Goal: Task Accomplishment & Management: Complete application form

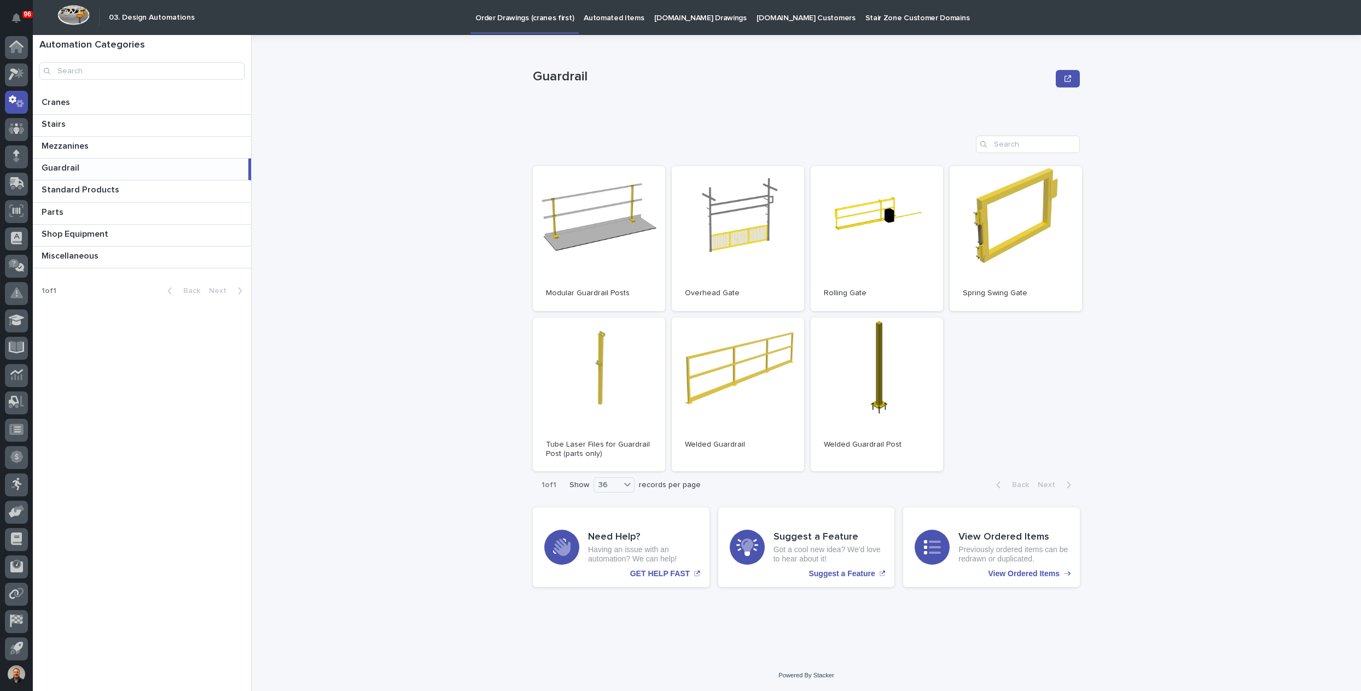
scroll to position [2, 0]
click at [15, 70] on icon at bounding box center [14, 73] width 10 height 12
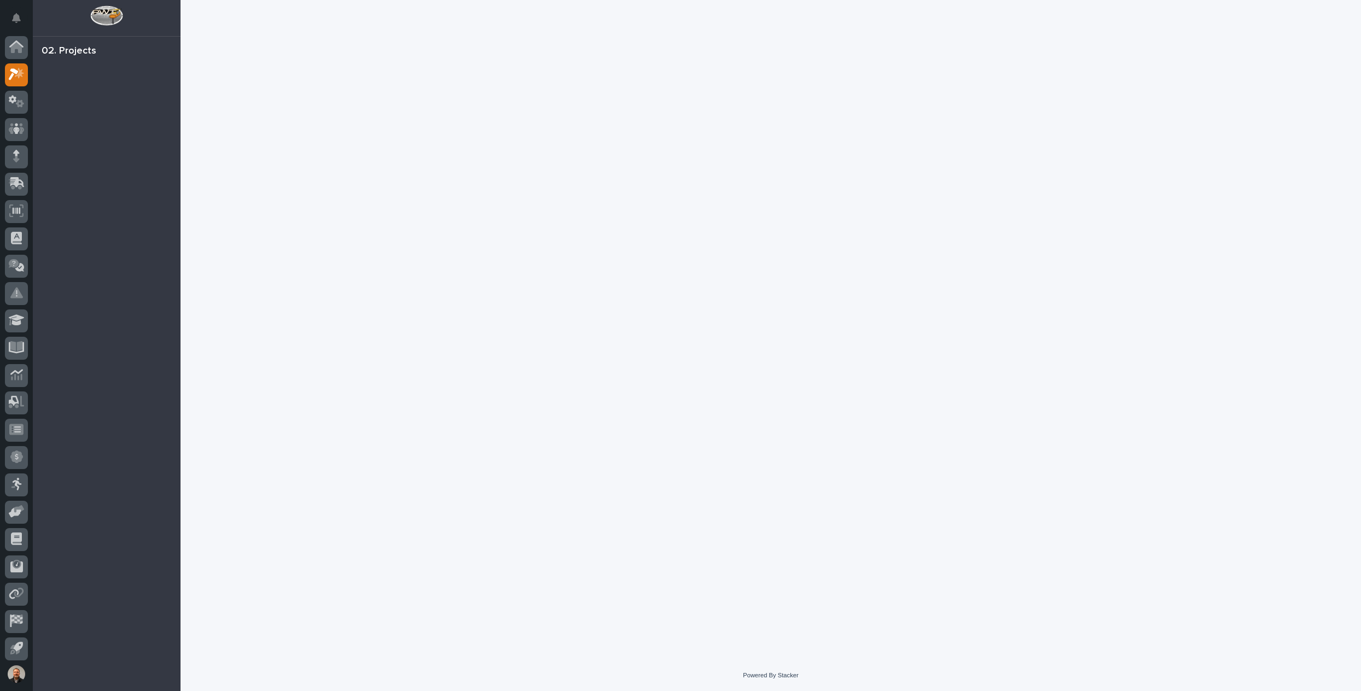
scroll to position [2, 0]
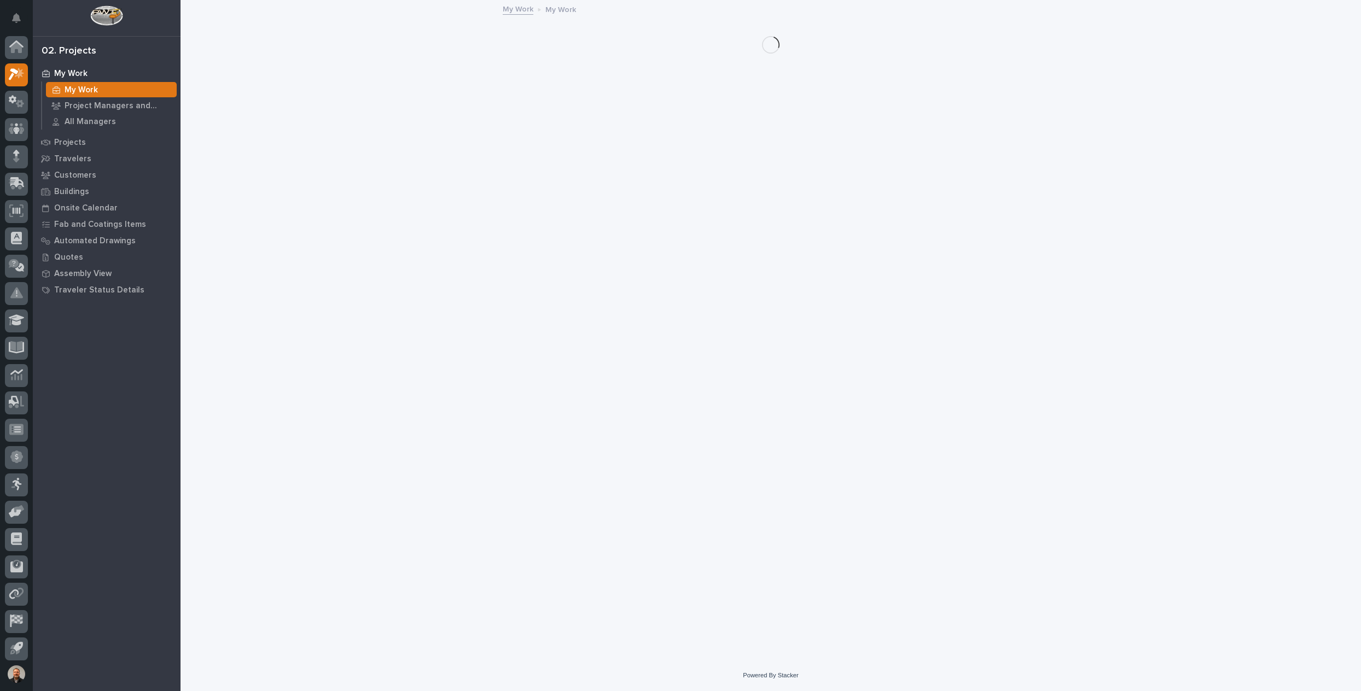
scroll to position [2, 0]
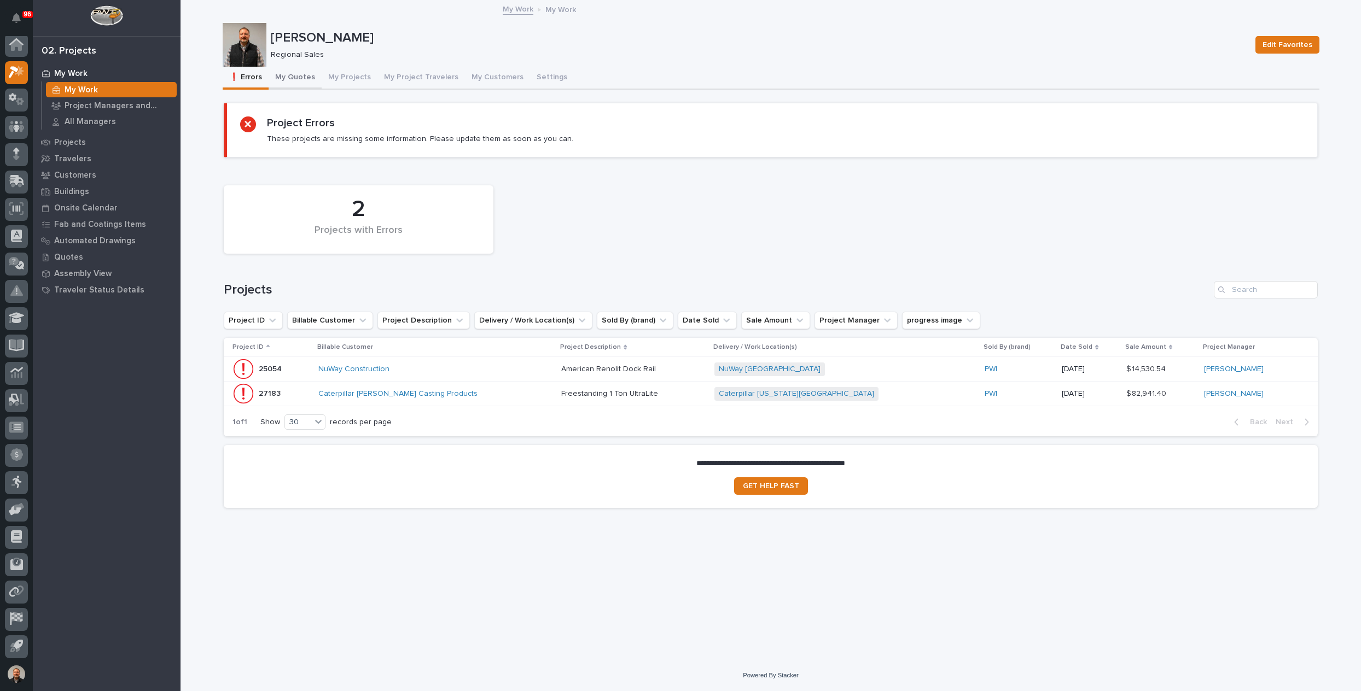
click at [304, 77] on button "My Quotes" at bounding box center [295, 78] width 53 height 23
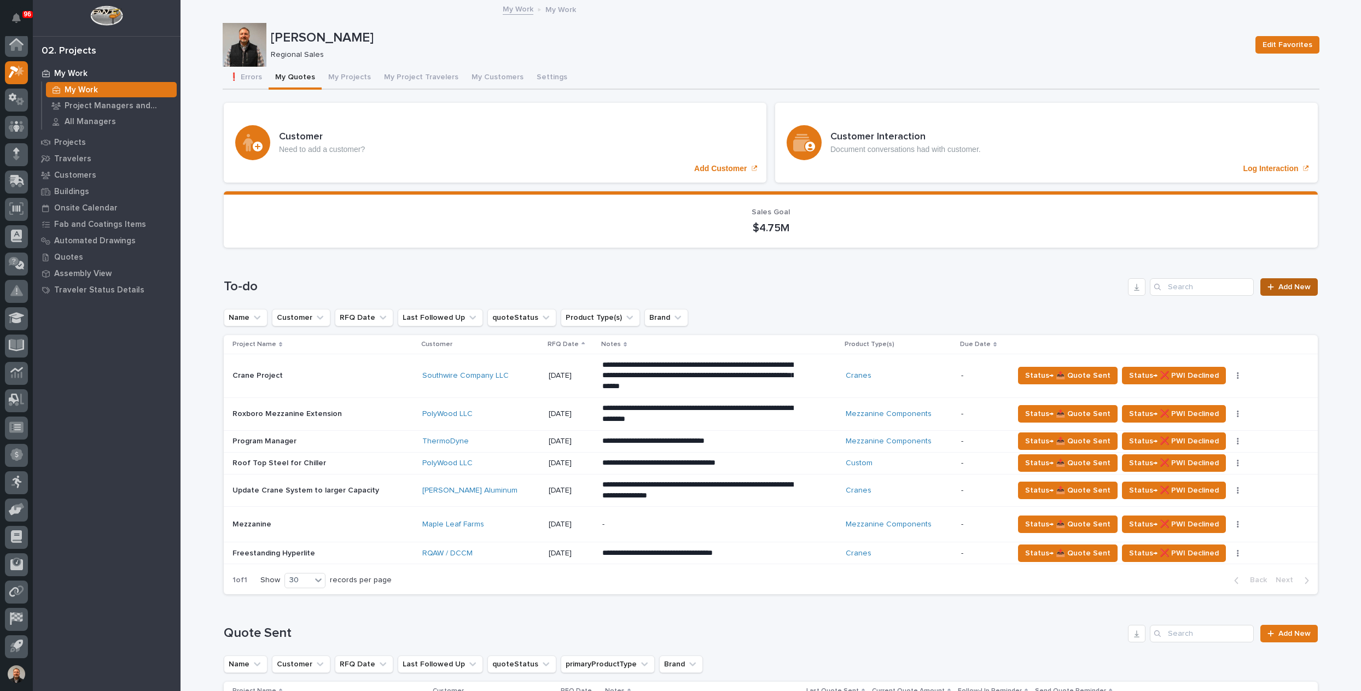
click at [1286, 288] on span "Add New" at bounding box center [1294, 287] width 32 height 8
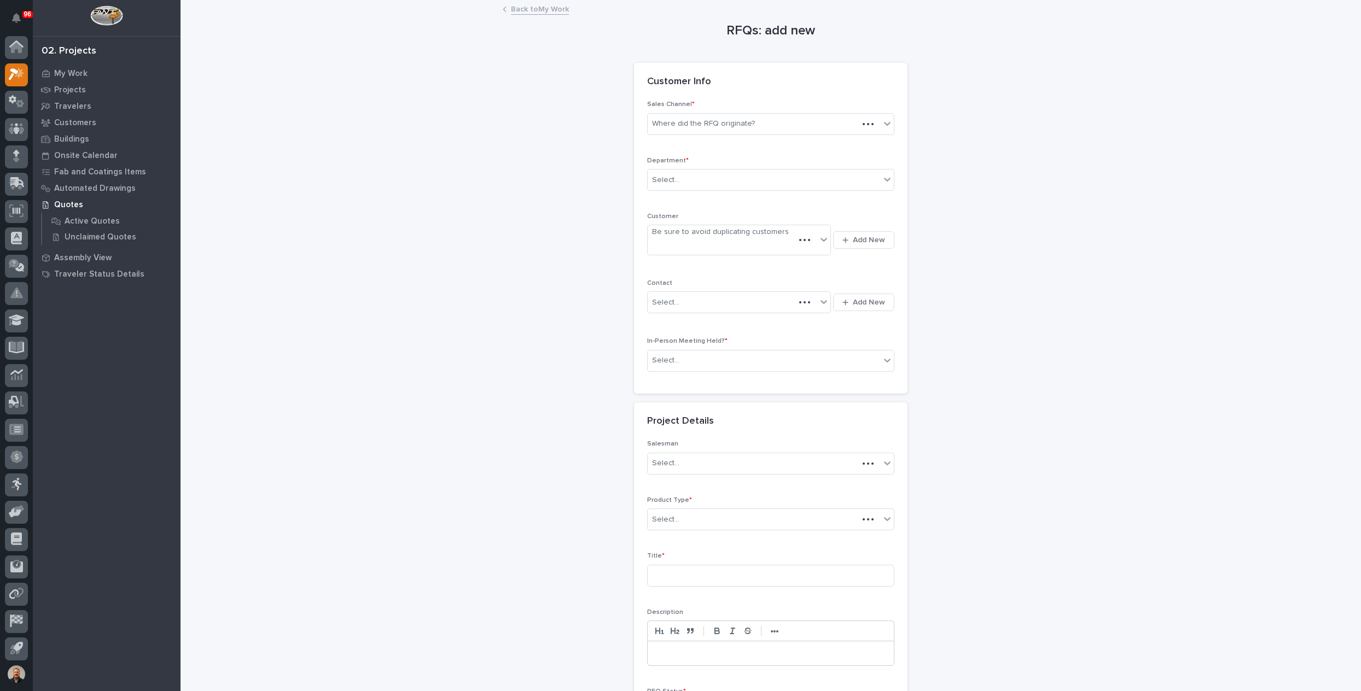
scroll to position [2, 0]
click at [691, 124] on div "Where did the RFQ originate?" at bounding box center [703, 123] width 103 height 11
click at [676, 179] on div "Select..." at bounding box center [764, 180] width 232 height 18
click at [671, 217] on span "Regional Sales" at bounding box center [676, 218] width 57 height 12
click at [672, 237] on div "Be sure to avoid duplicating customers" at bounding box center [720, 235] width 137 height 11
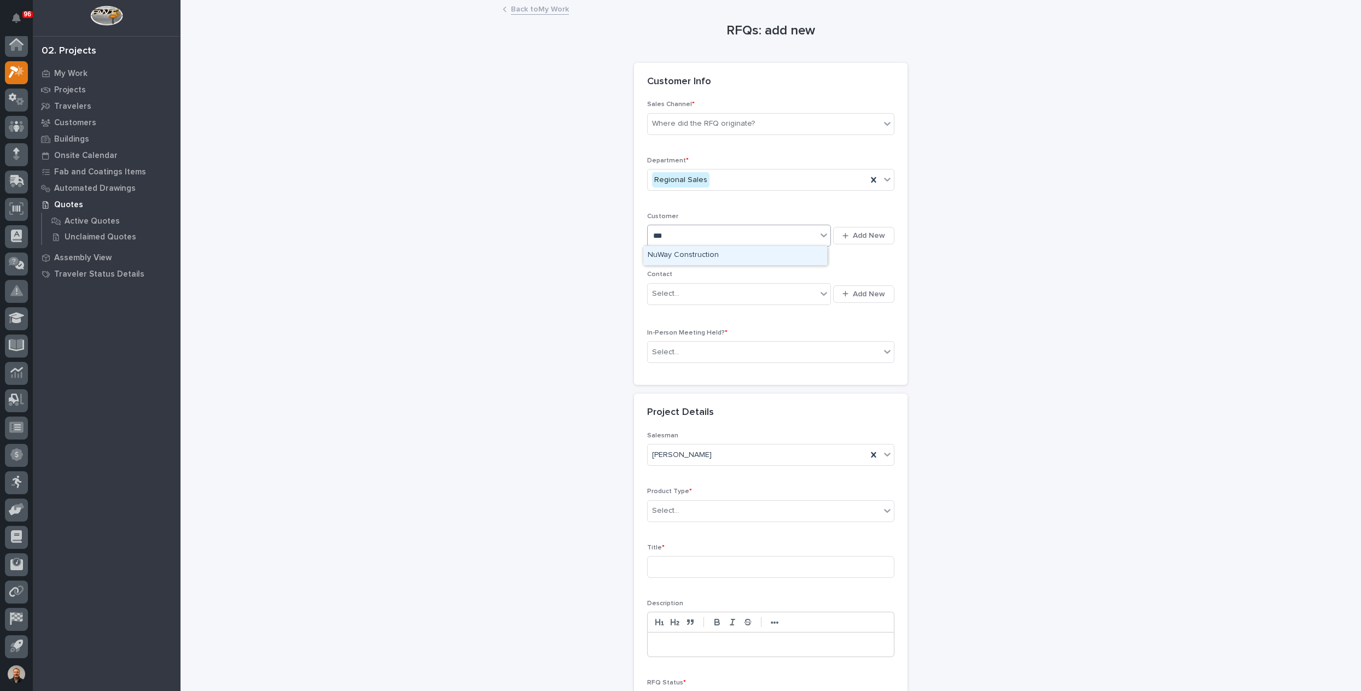
type input "****"
click at [690, 254] on div "NuWay Construction" at bounding box center [735, 255] width 184 height 19
click at [666, 289] on div "Select..." at bounding box center [665, 293] width 27 height 11
type input "******"
click at [706, 311] on div "NuWay - Jay Rhodes" at bounding box center [735, 313] width 184 height 19
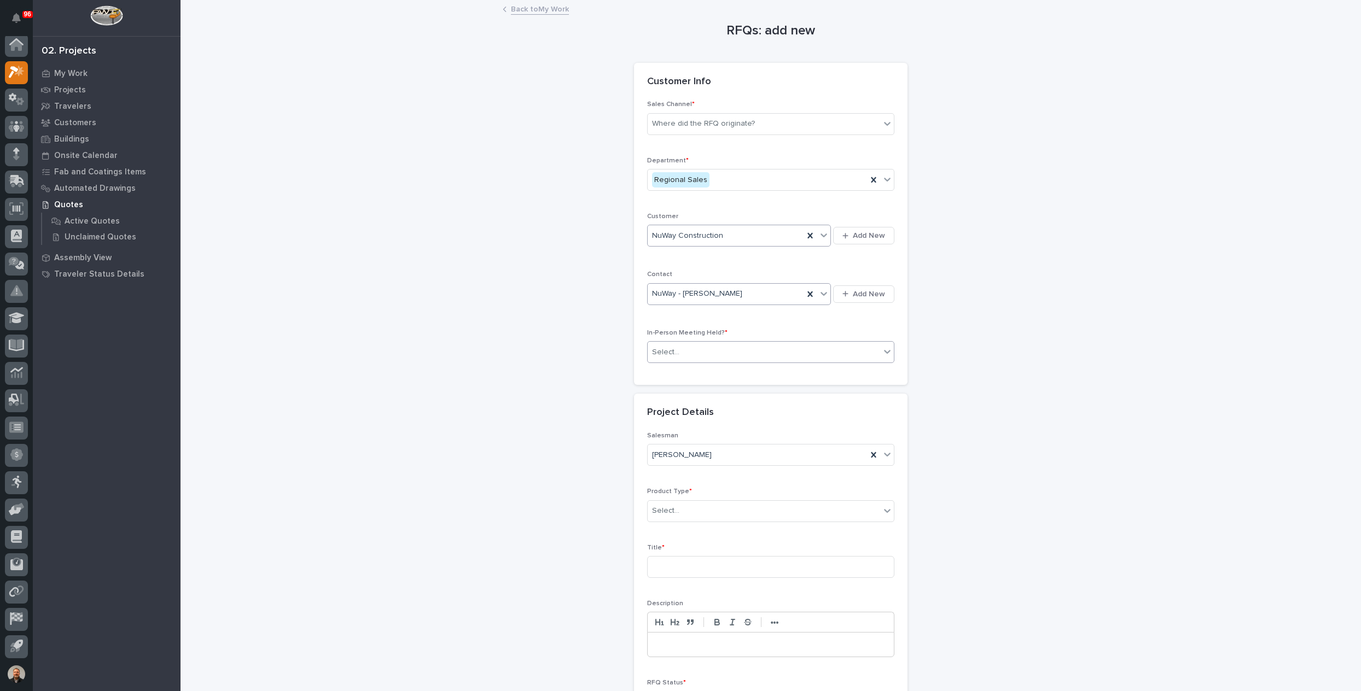
click at [659, 349] on div "Select..." at bounding box center [665, 352] width 27 height 11
click at [658, 388] on span "No" at bounding box center [655, 389] width 15 height 12
click at [672, 506] on div "Select..." at bounding box center [665, 510] width 27 height 11
click at [669, 541] on div "Custom" at bounding box center [766, 540] width 246 height 19
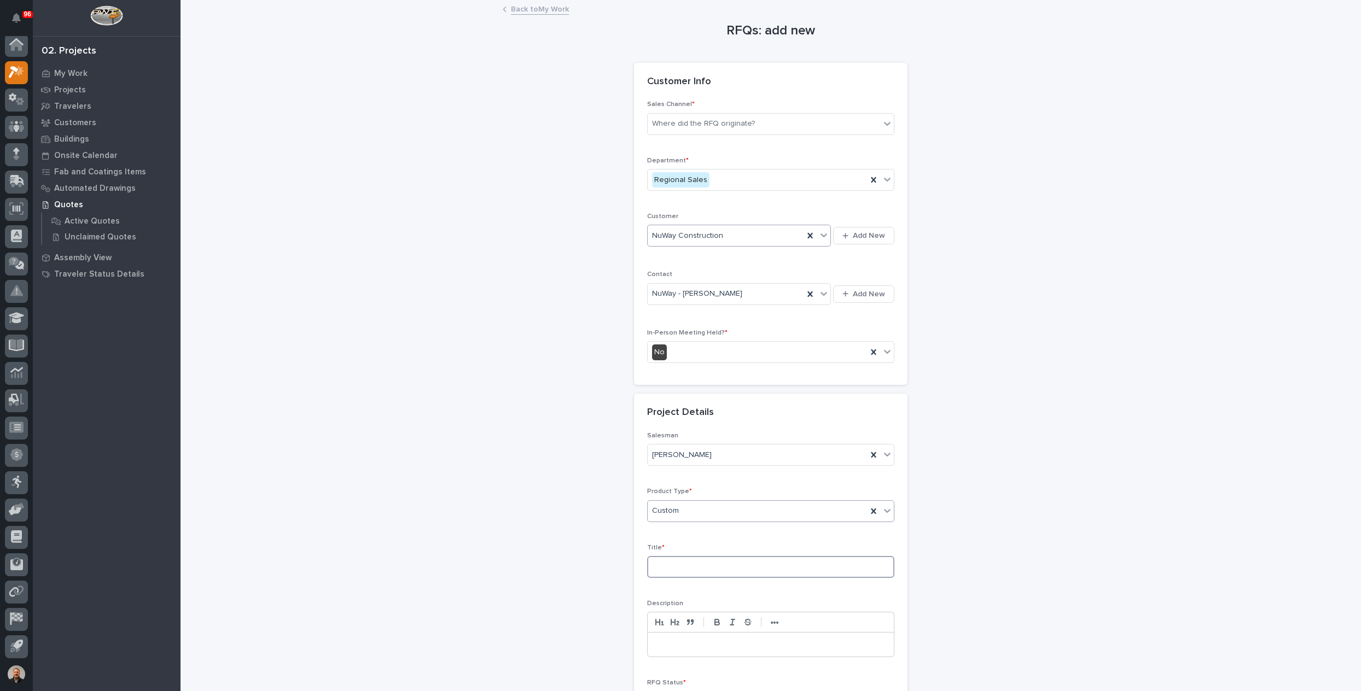
click at [666, 561] on input at bounding box center [770, 567] width 247 height 22
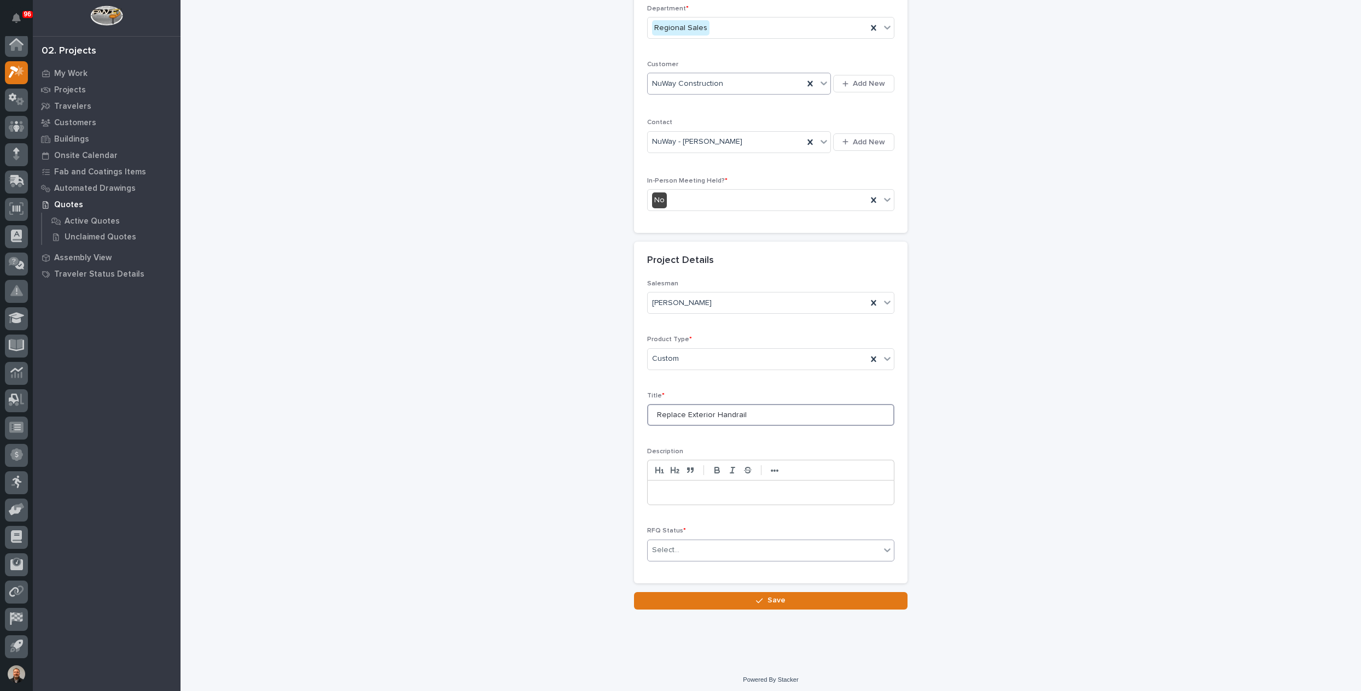
type input "Replace Exterior Handrail"
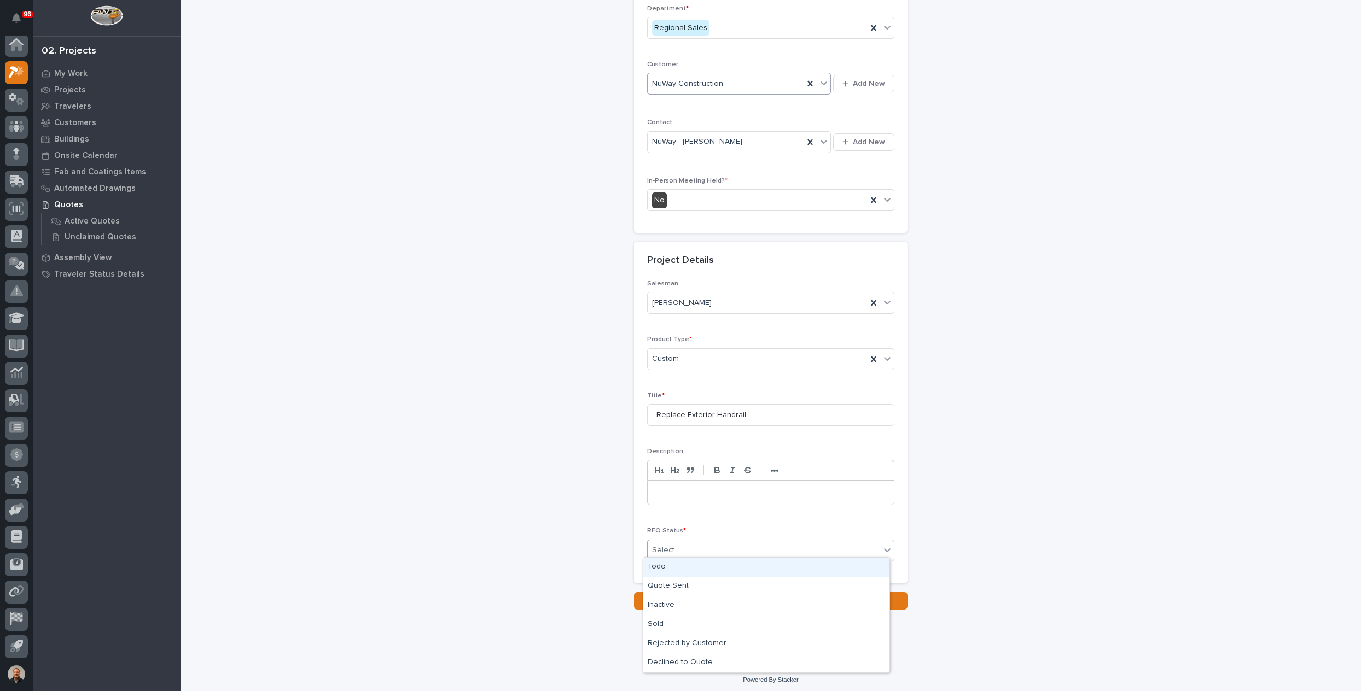
click at [680, 547] on input "text" at bounding box center [680, 550] width 1 height 9
click at [679, 588] on div "Quote Sent" at bounding box center [766, 586] width 246 height 19
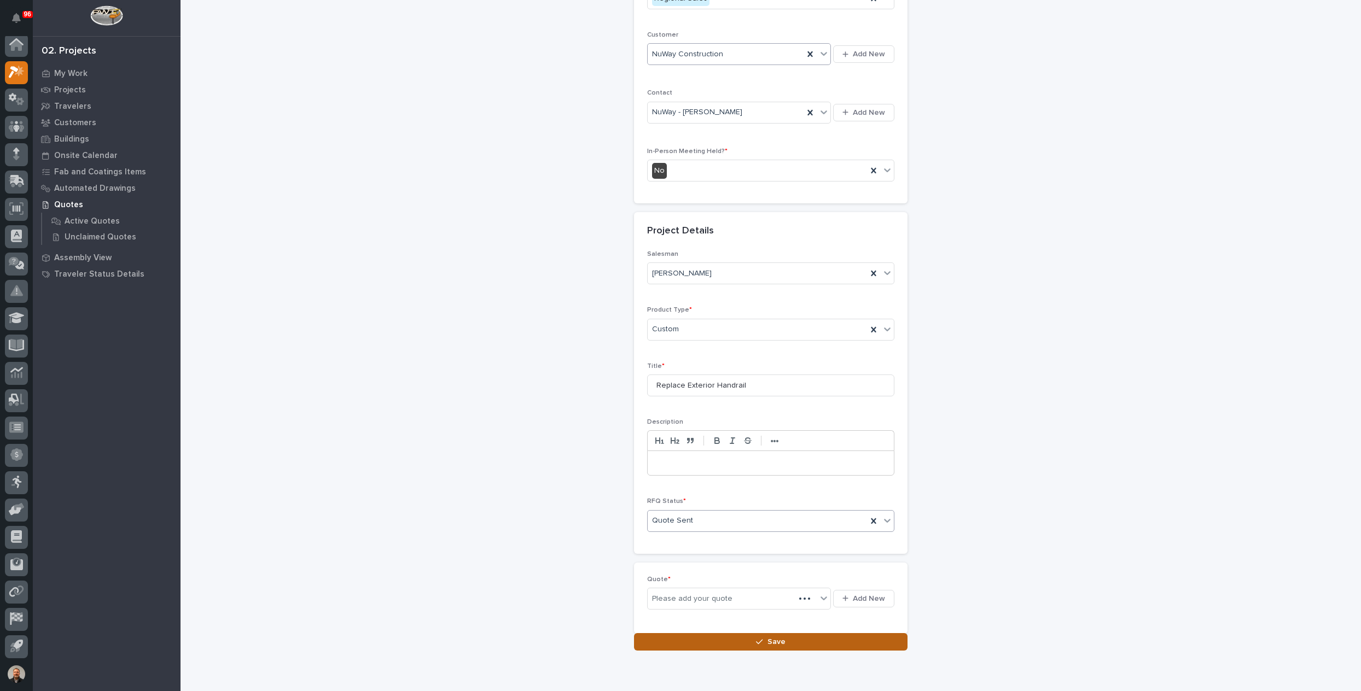
scroll to position [192, 0]
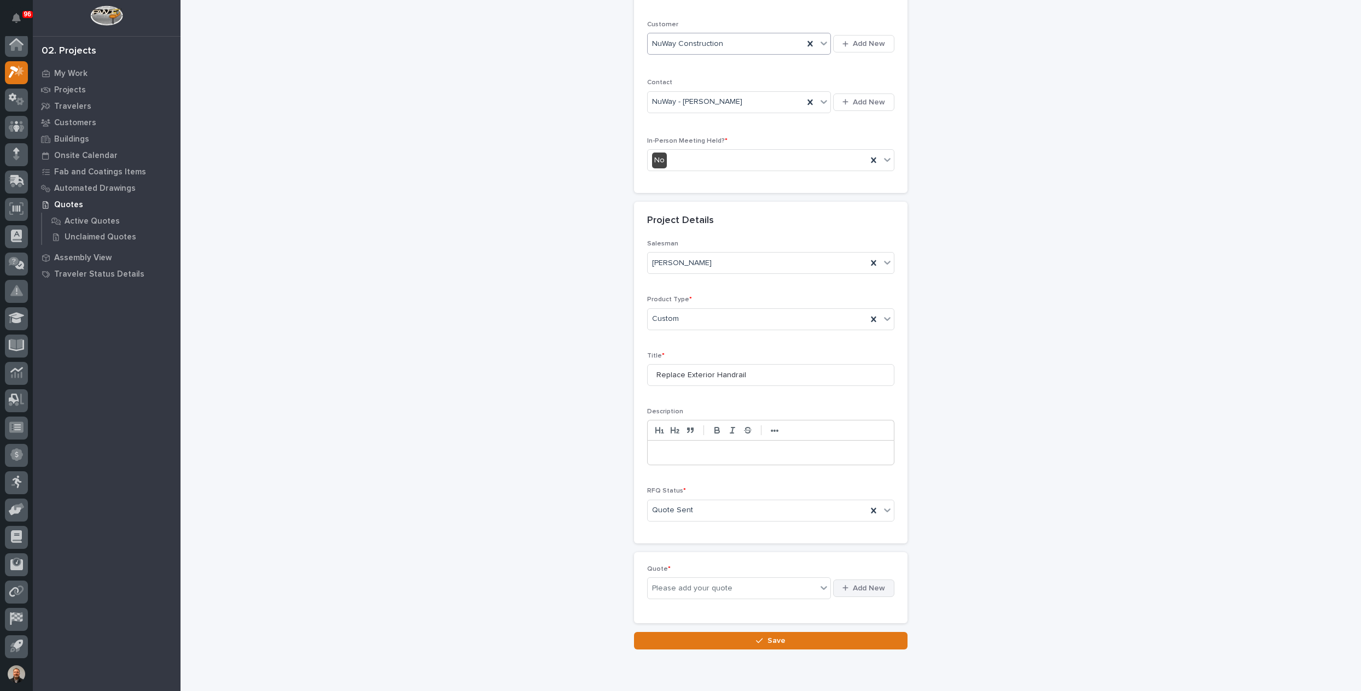
click at [853, 584] on span "Add New" at bounding box center [869, 589] width 32 height 10
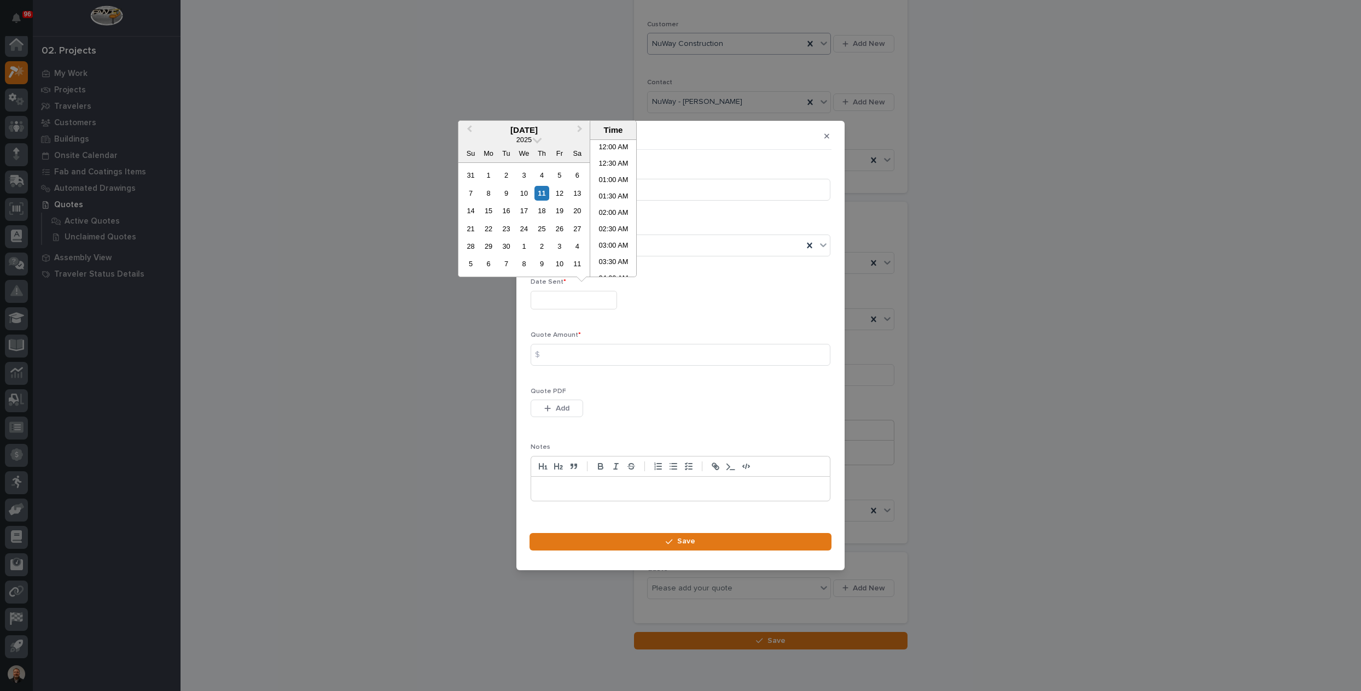
click at [544, 304] on input "text" at bounding box center [574, 300] width 86 height 19
click at [607, 228] on li "03:30 PM" at bounding box center [613, 225] width 46 height 16
type input "**********"
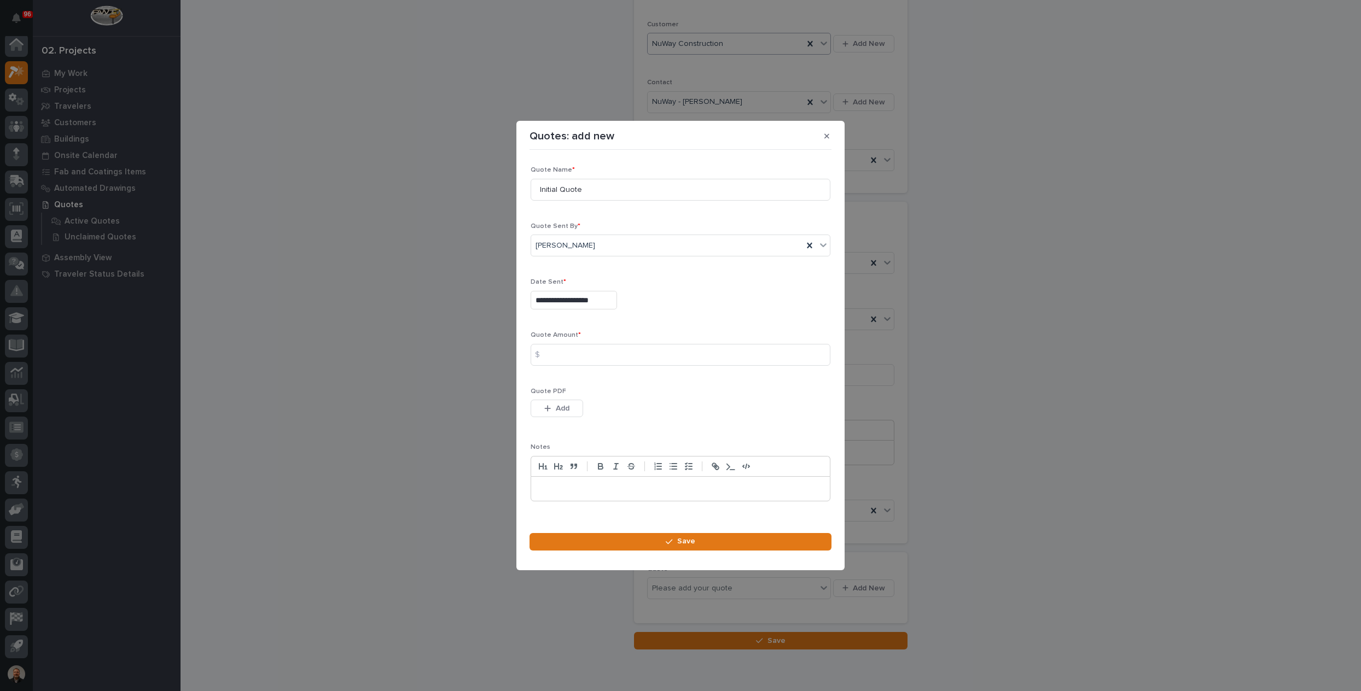
click at [550, 357] on div "$" at bounding box center [542, 355] width 22 height 22
click at [550, 359] on div "$" at bounding box center [542, 355] width 22 height 22
click at [554, 354] on input at bounding box center [681, 355] width 300 height 22
type input "5880"
click at [557, 409] on span "Add" at bounding box center [563, 409] width 14 height 10
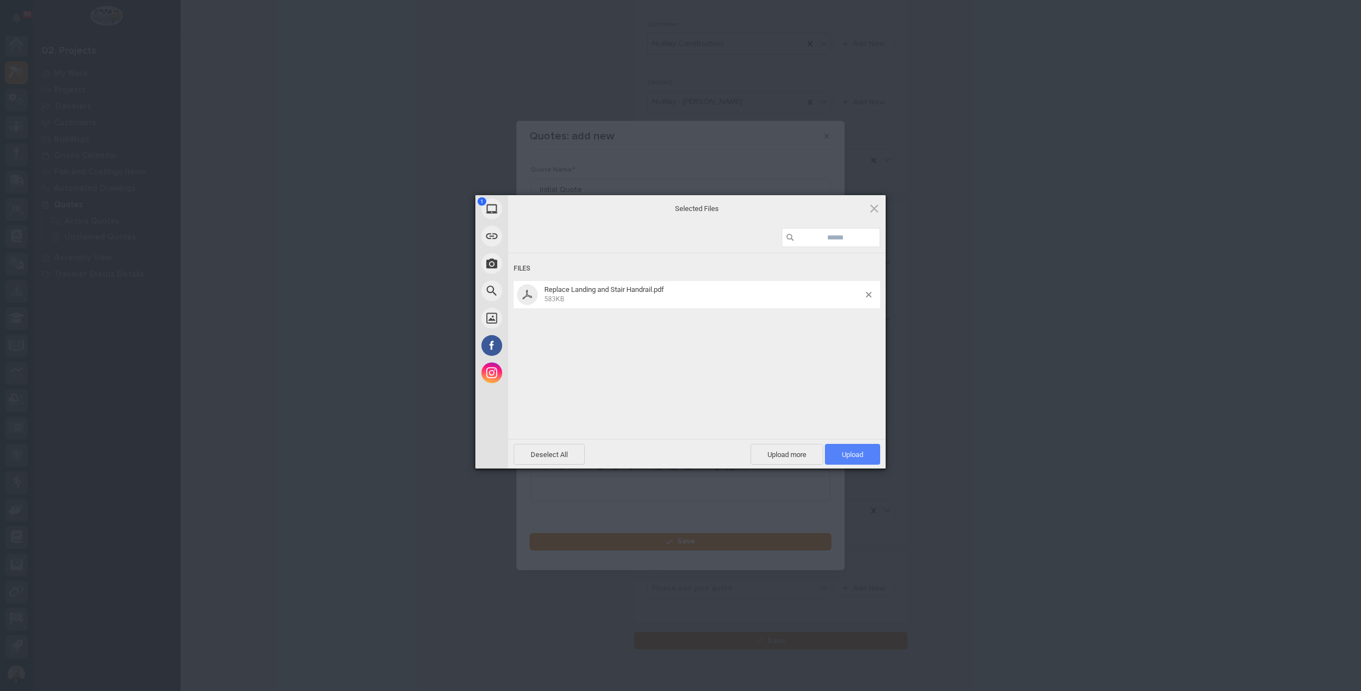
click at [855, 452] on span "Upload 1" at bounding box center [852, 455] width 21 height 8
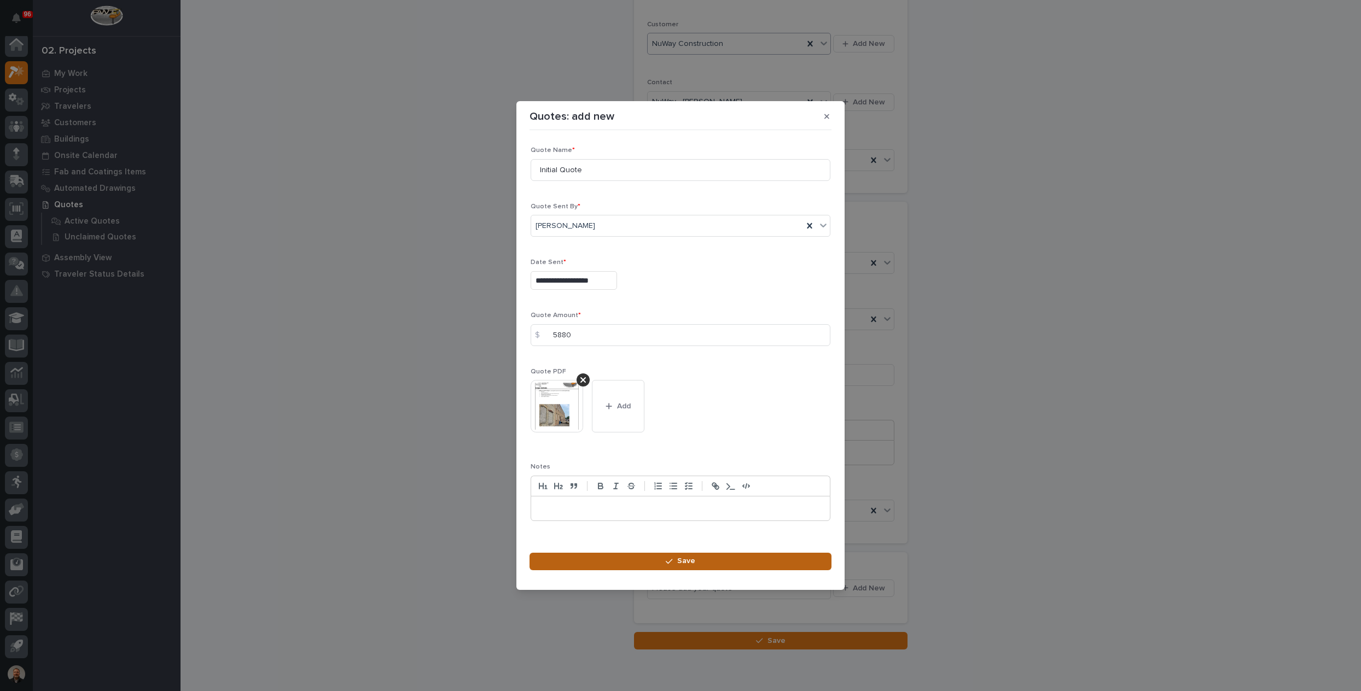
click at [671, 561] on icon "button" at bounding box center [669, 561] width 7 height 5
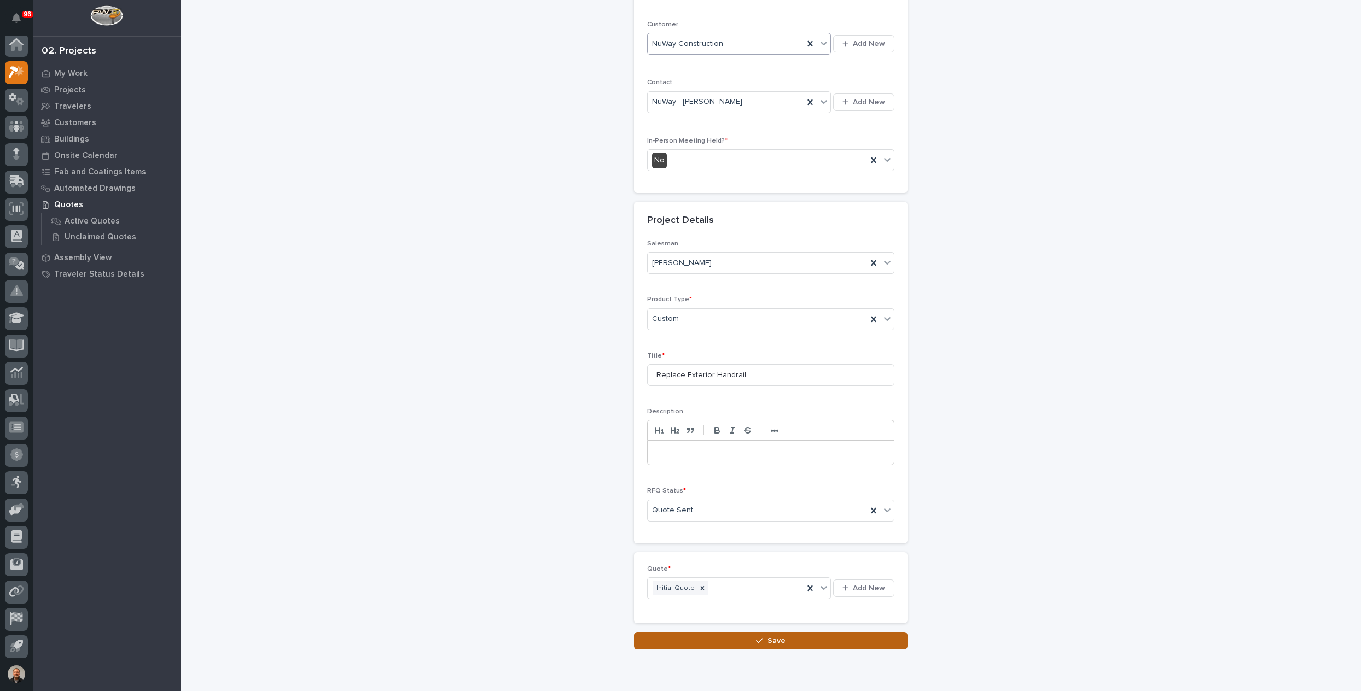
click at [773, 636] on span "Save" at bounding box center [776, 641] width 18 height 10
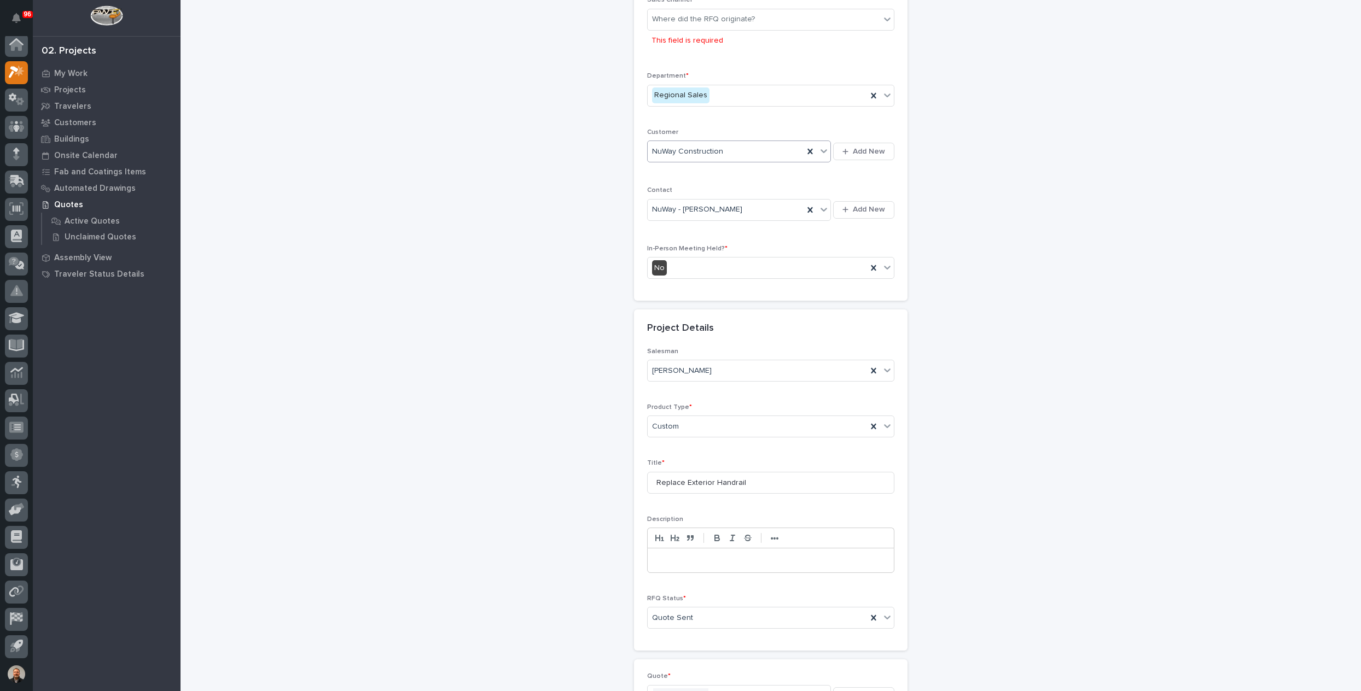
scroll to position [108, 0]
click at [721, 16] on div "Where did the RFQ originate?" at bounding box center [703, 15] width 103 height 11
click at [673, 54] on div "PWI" at bounding box center [766, 55] width 246 height 19
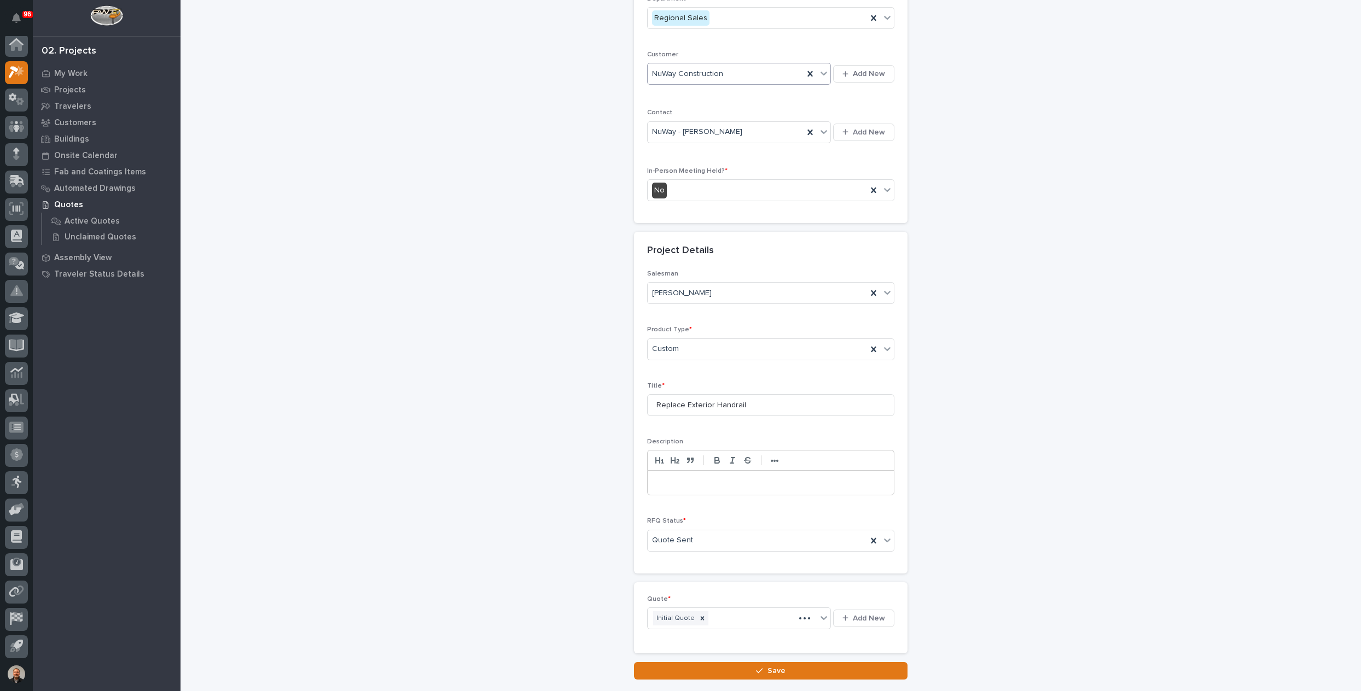
scroll to position [232, 0]
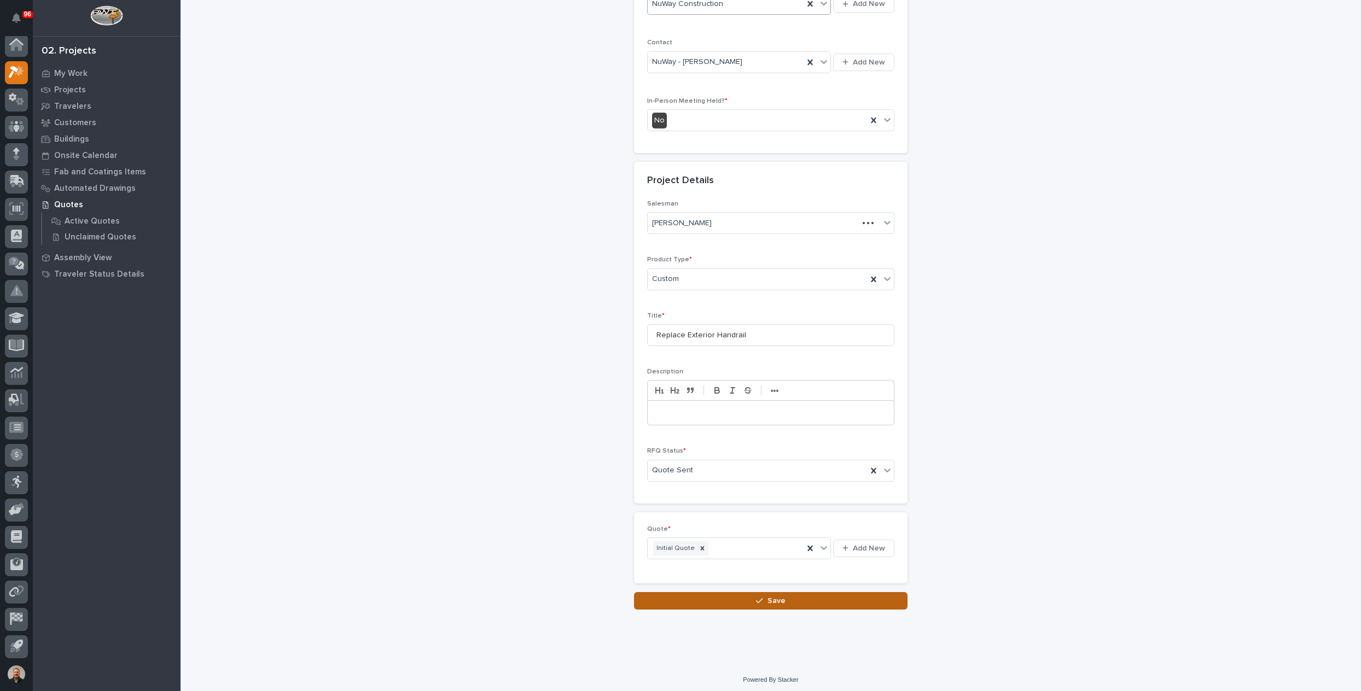
click at [758, 597] on icon "button" at bounding box center [759, 601] width 7 height 8
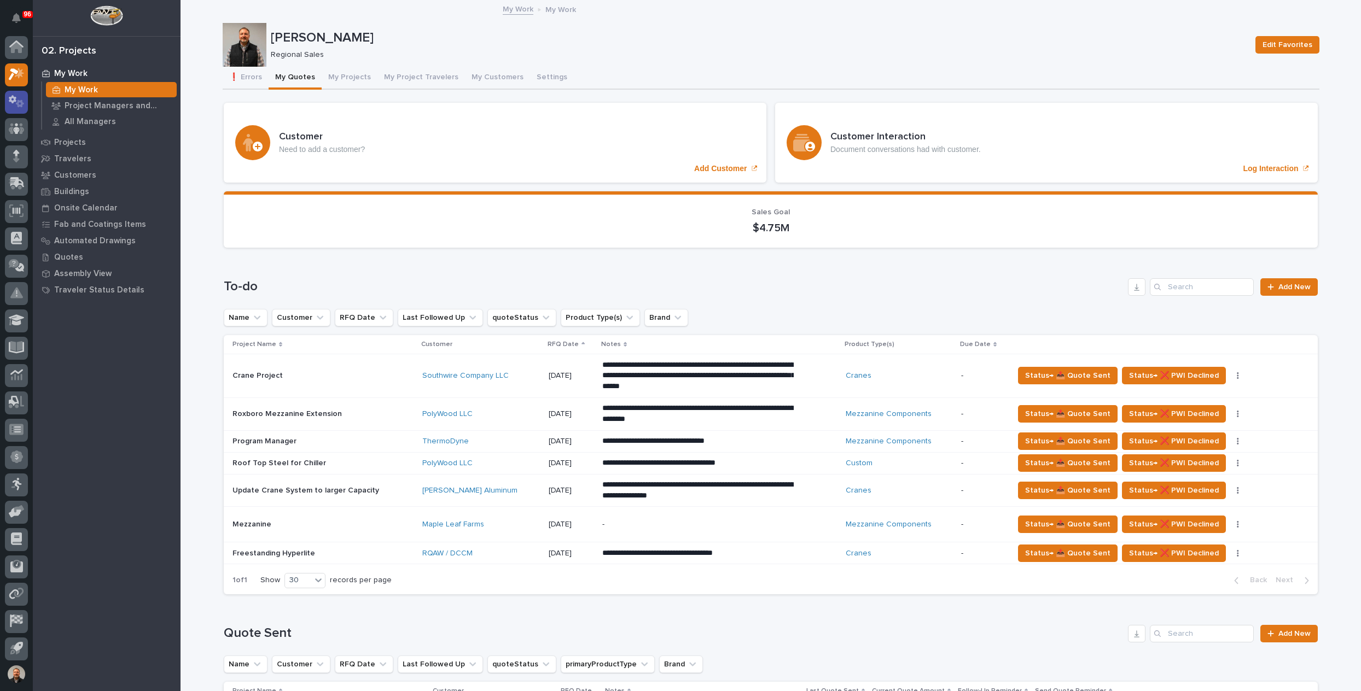
scroll to position [2, 0]
click at [17, 48] on icon at bounding box center [16, 44] width 14 height 13
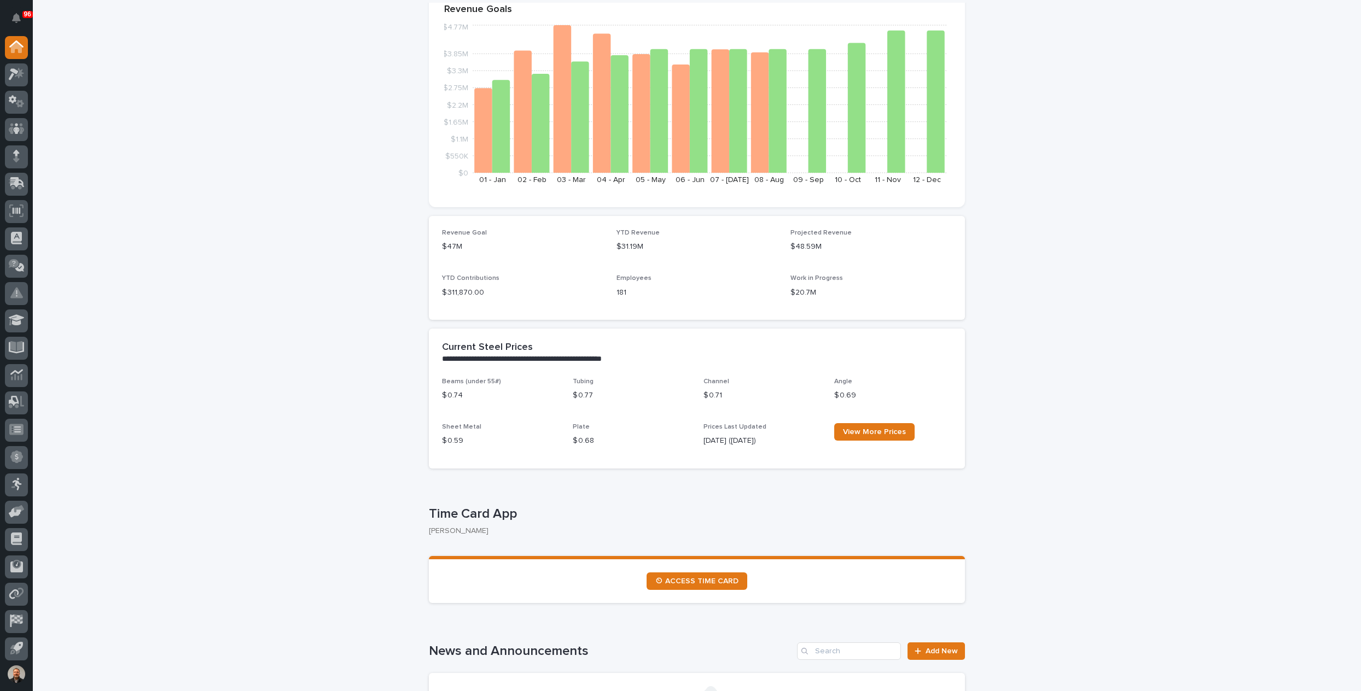
scroll to position [164, 0]
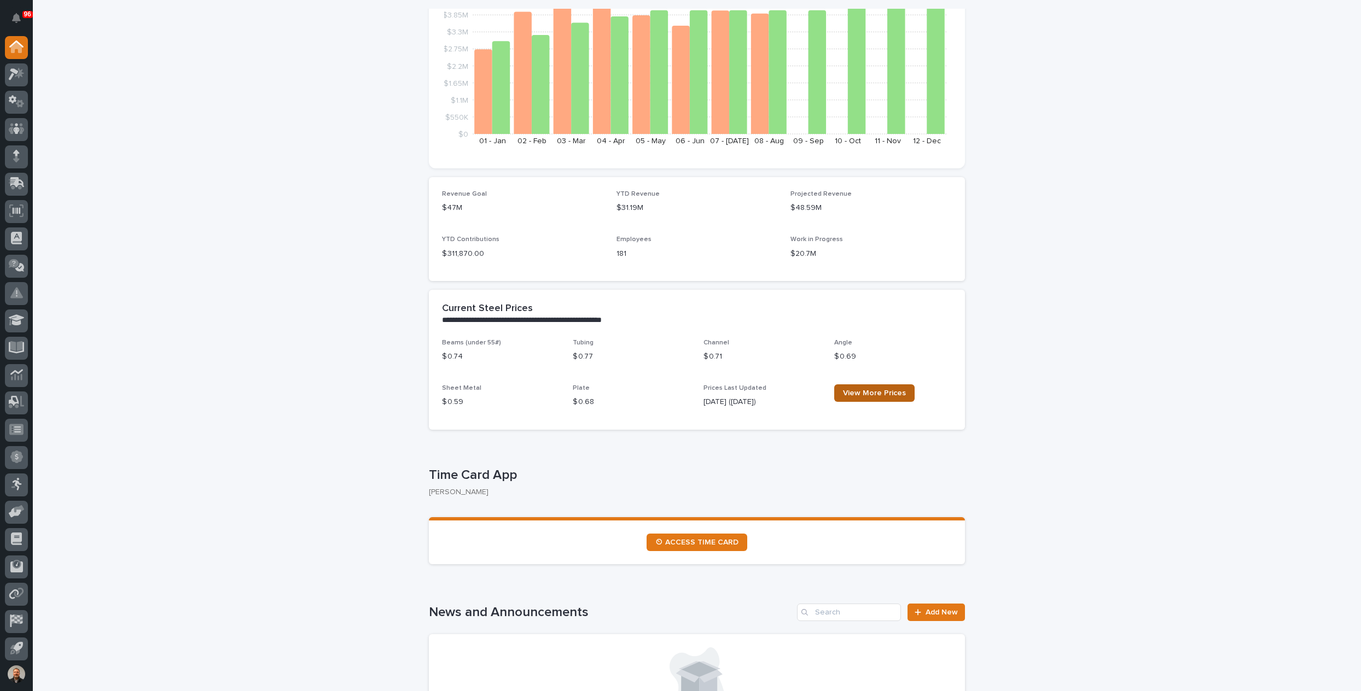
click at [861, 394] on span "View More Prices" at bounding box center [874, 393] width 63 height 8
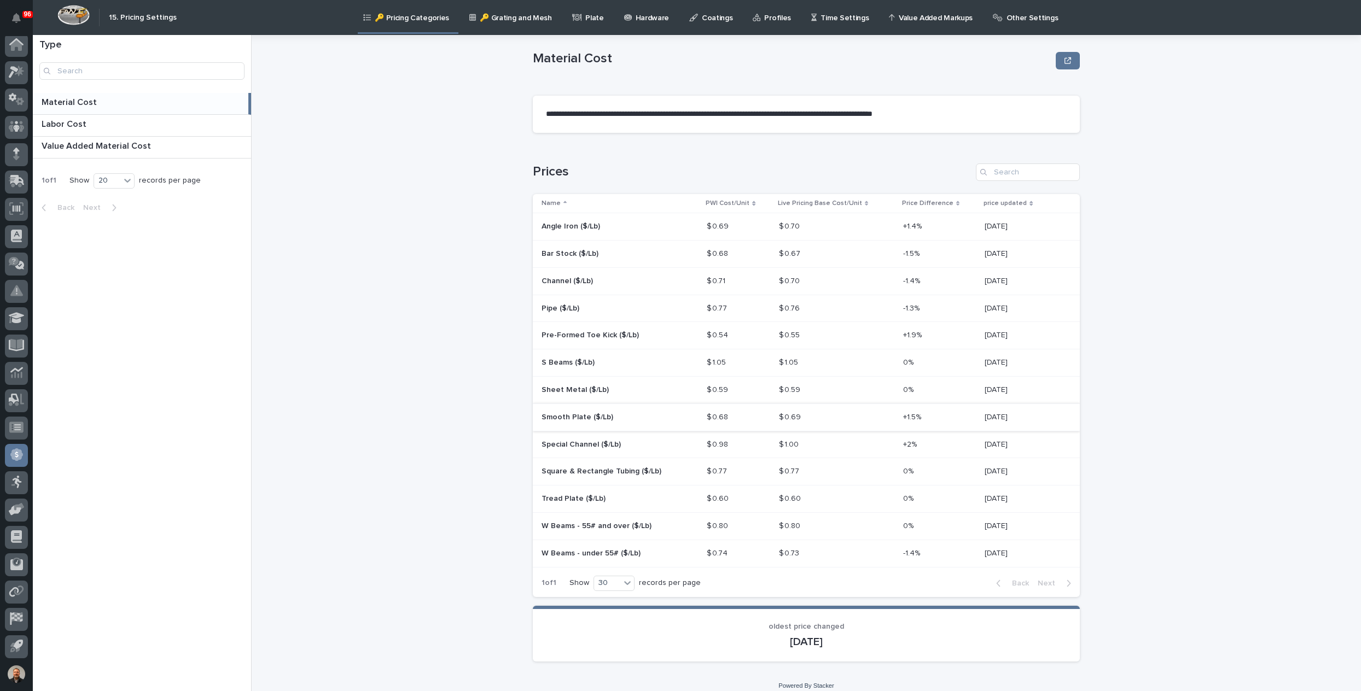
scroll to position [26, 0]
